Goal: Find specific page/section: Find specific page/section

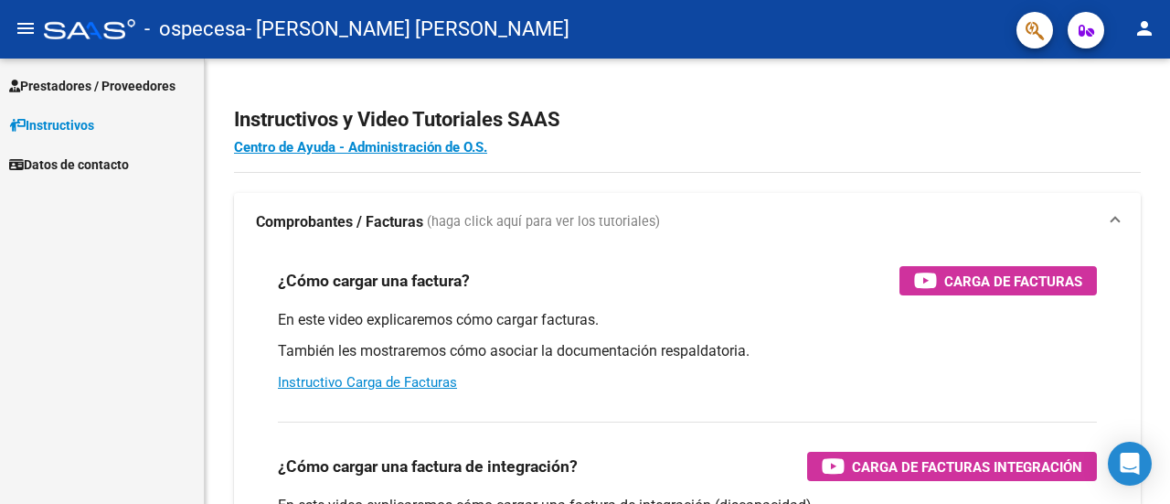
click at [86, 89] on span "Prestadores / Proveedores" at bounding box center [92, 86] width 166 height 20
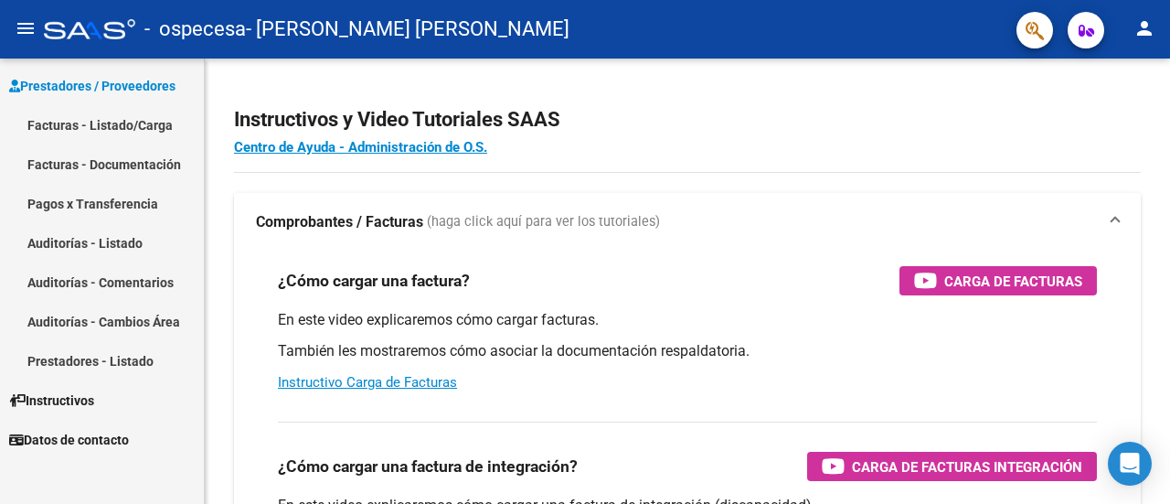
click at [108, 198] on link "Pagos x Transferencia" at bounding box center [102, 203] width 204 height 39
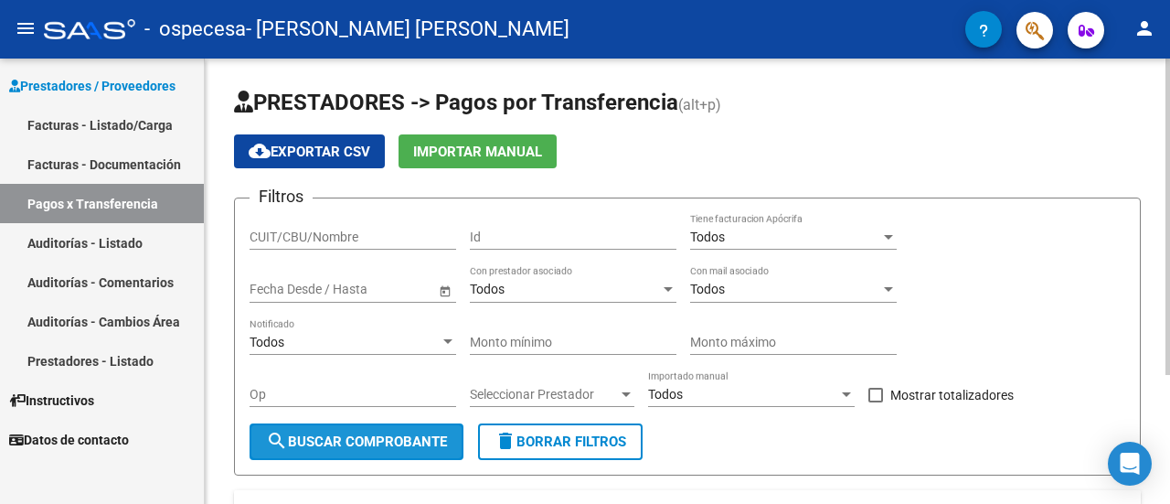
click at [375, 440] on span "search Buscar Comprobante" at bounding box center [356, 441] width 181 height 16
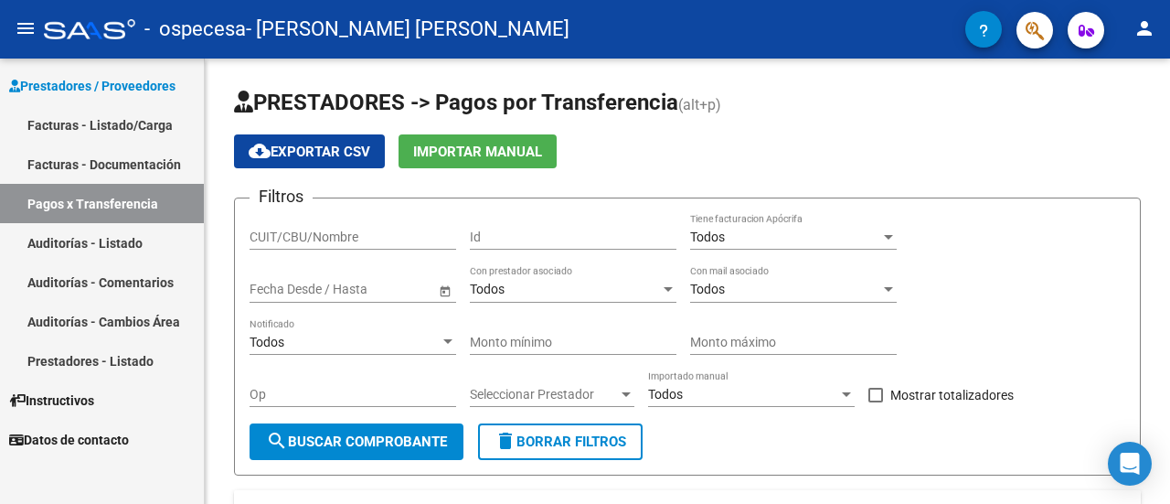
click at [96, 122] on link "Facturas - Listado/Carga" at bounding box center [102, 124] width 204 height 39
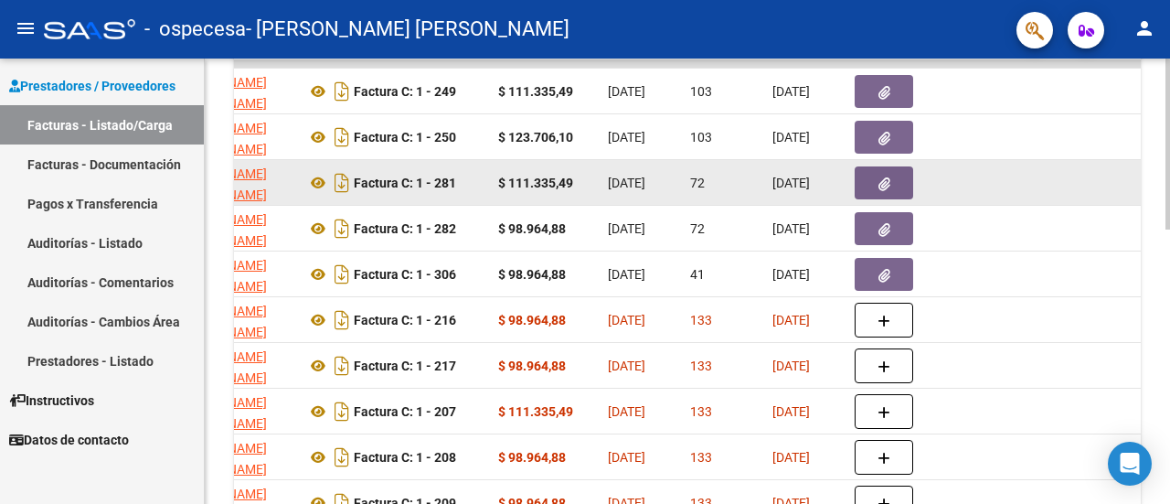
scroll to position [528, 0]
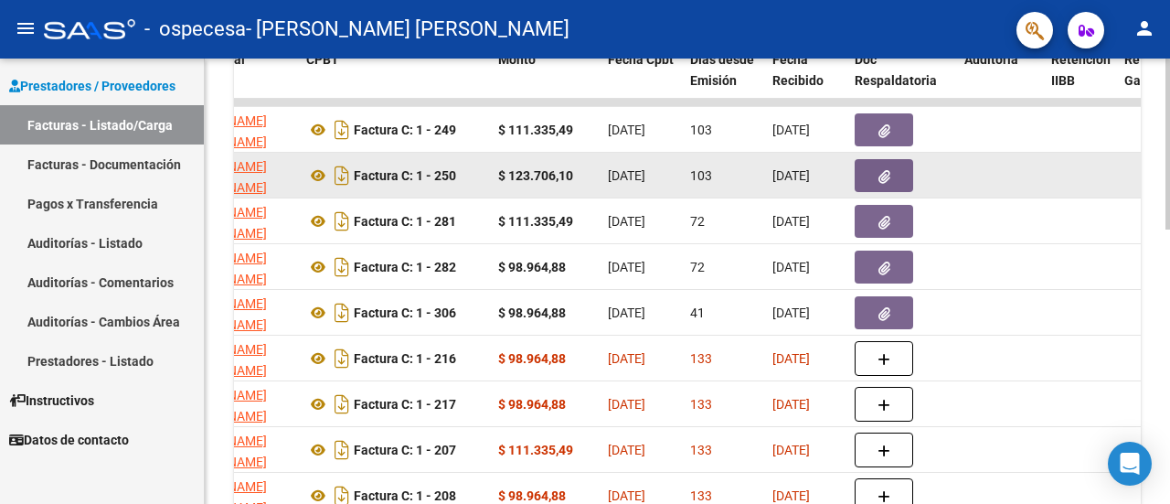
click at [897, 165] on button "button" at bounding box center [883, 175] width 58 height 33
